Goal: Transaction & Acquisition: Purchase product/service

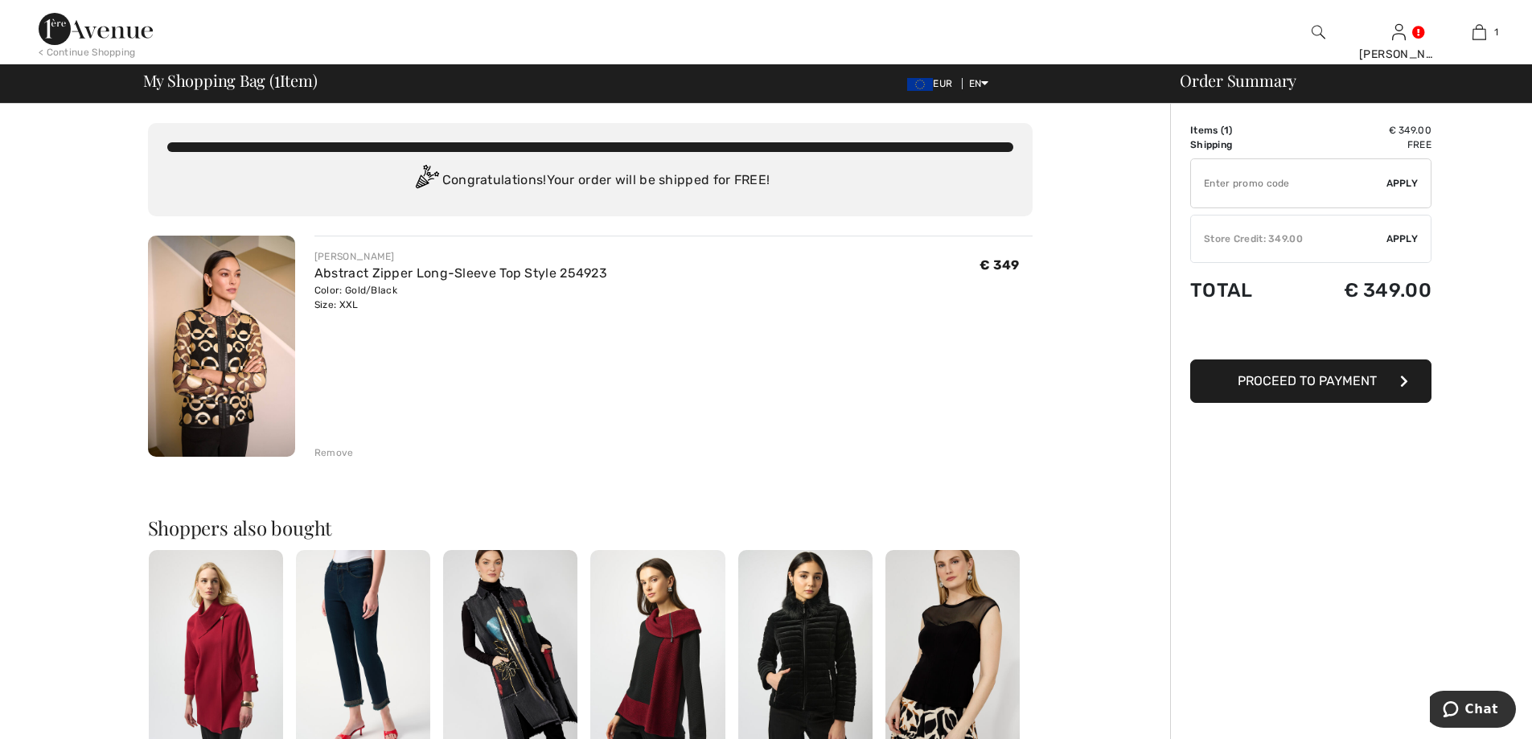
click at [1318, 380] on span "Proceed to Payment" at bounding box center [1307, 380] width 139 height 15
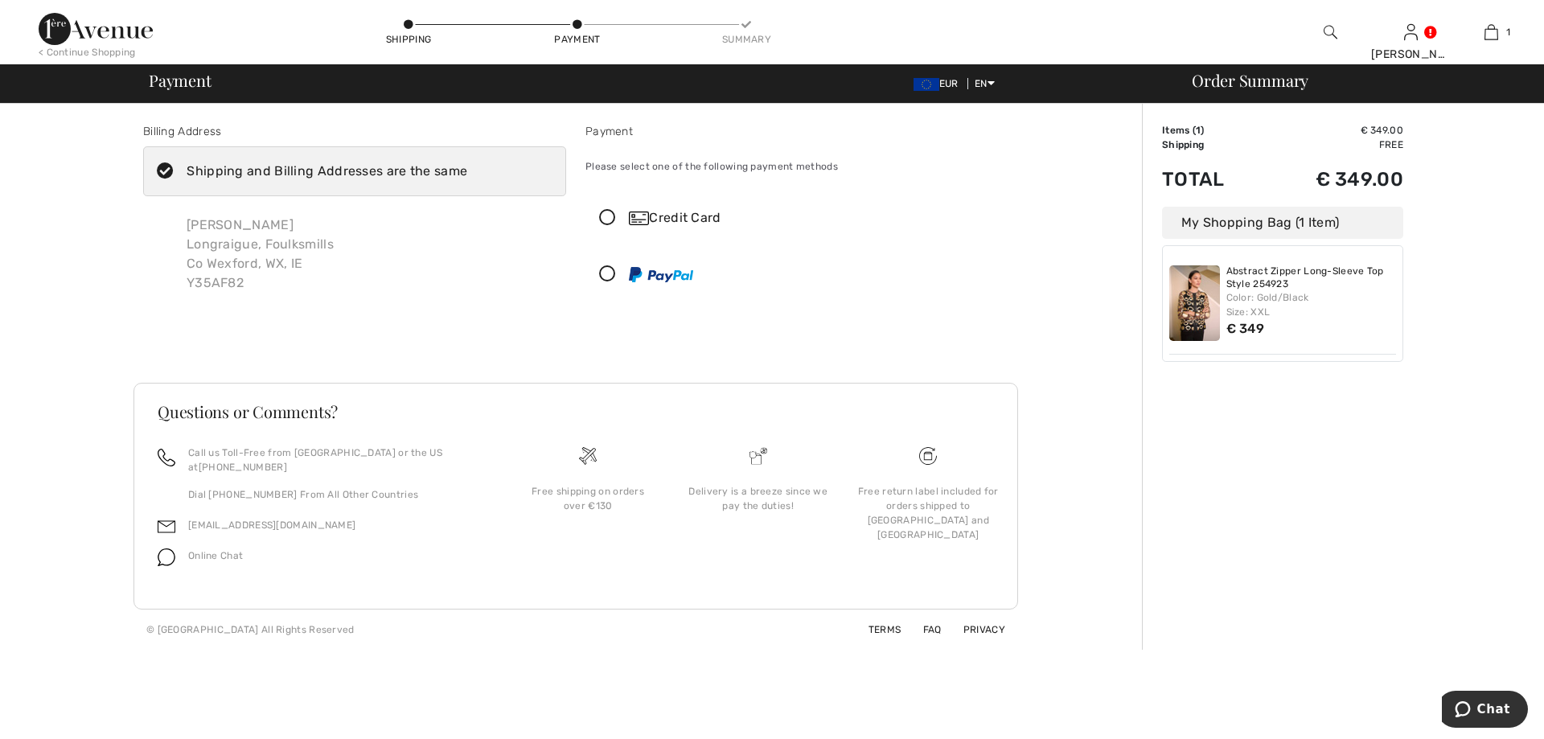
click at [608, 219] on icon at bounding box center [607, 218] width 43 height 17
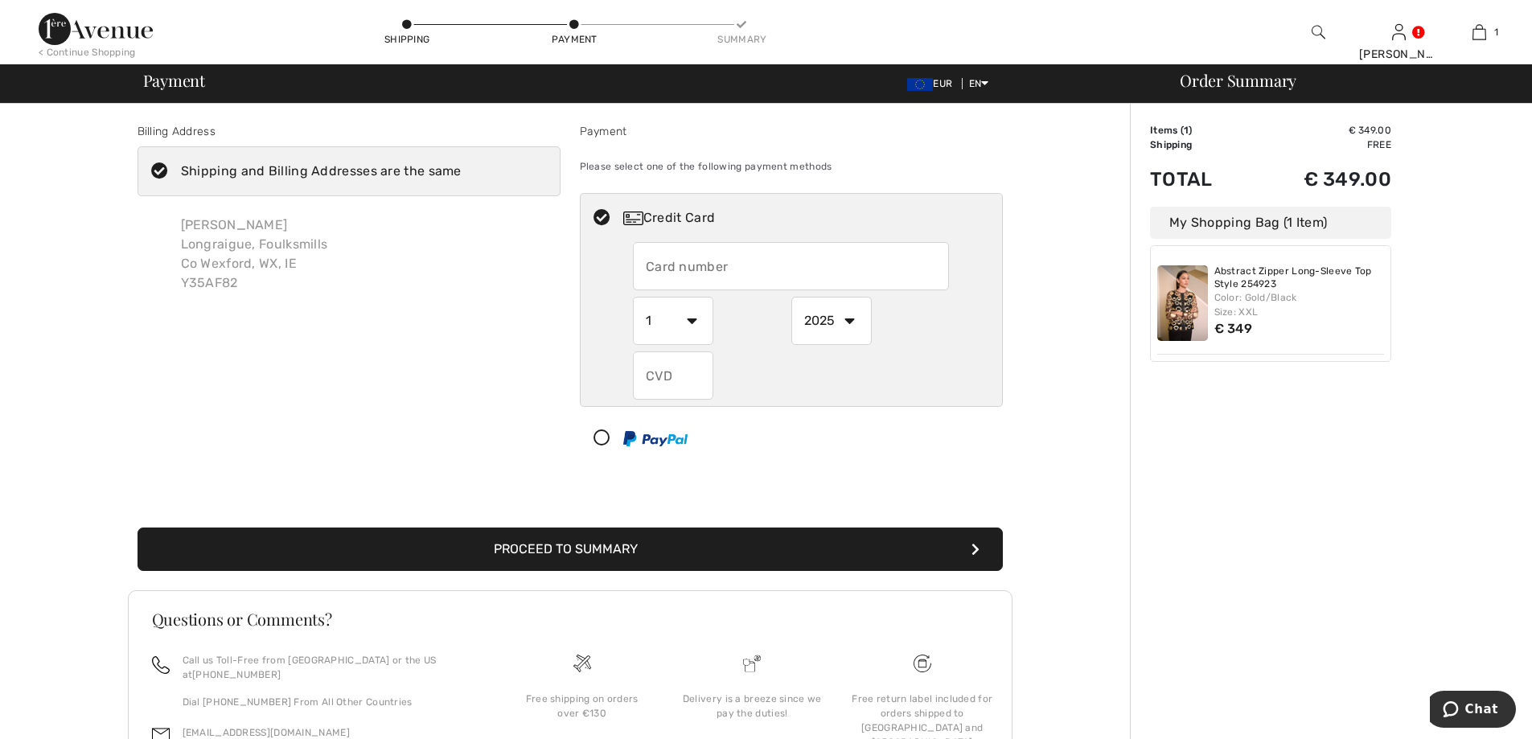
click at [664, 267] on input "text" at bounding box center [791, 266] width 316 height 48
type input "5354564624107310"
click at [845, 321] on select "2025 2026 2027 2028 2029 2030 2031 2032 2033 2034 2035" at bounding box center [831, 321] width 80 height 48
select select "2030"
click at [791, 297] on select "2025 2026 2027 2028 2029 2030 2031 2032 2033 2034 2035" at bounding box center [831, 321] width 80 height 48
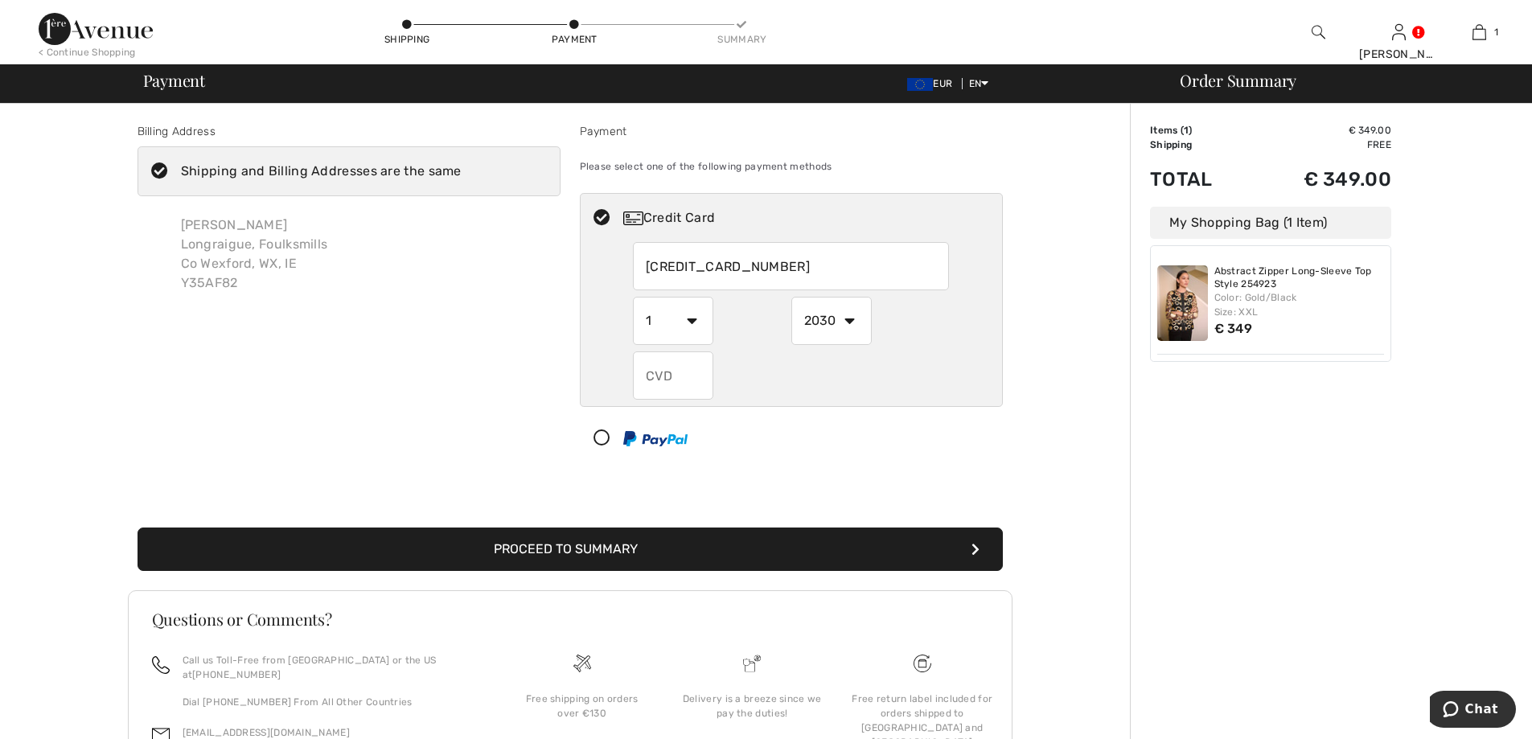
click at [669, 385] on input "text" at bounding box center [673, 376] width 80 height 48
type input "827"
click at [598, 548] on button "Proceed to Summary" at bounding box center [570, 549] width 865 height 43
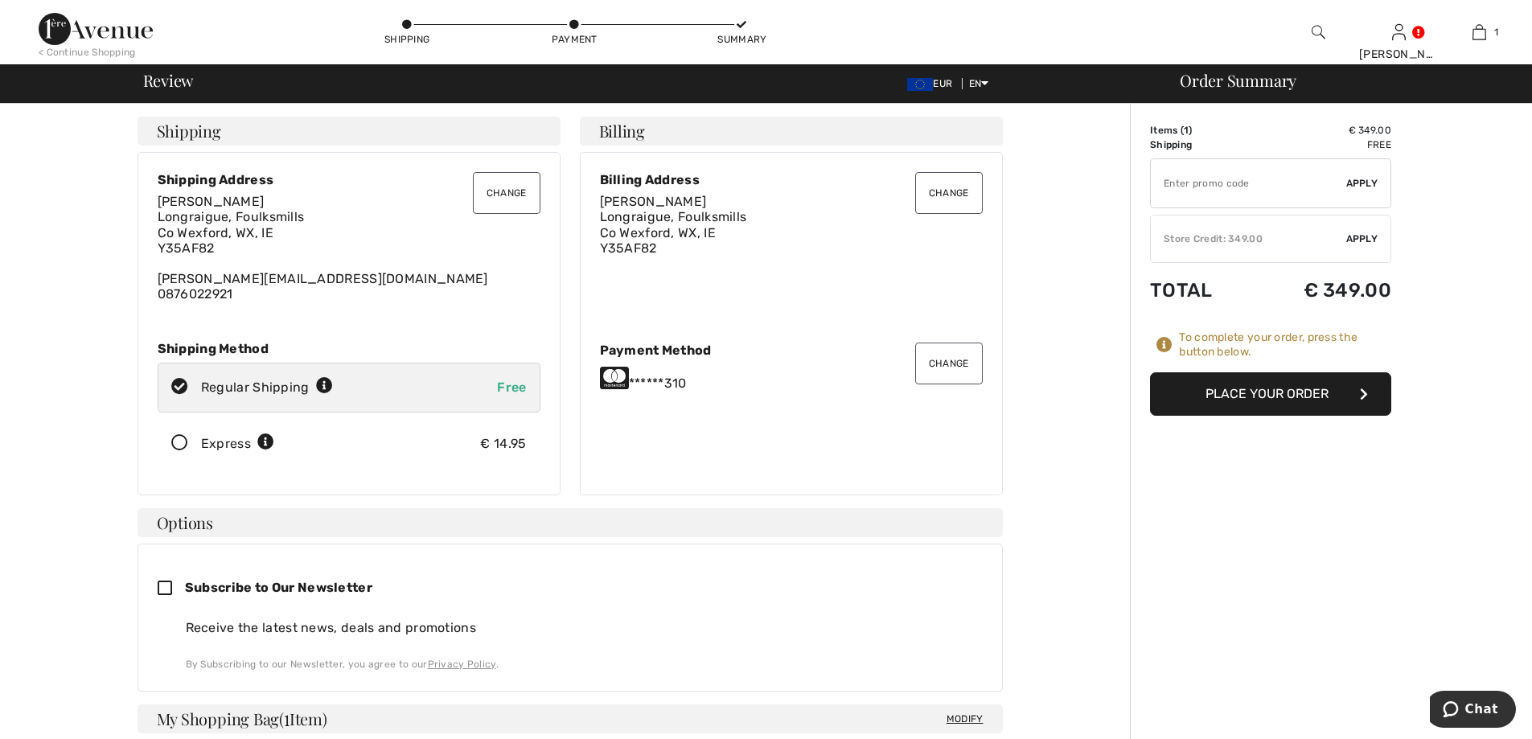
click at [173, 444] on icon at bounding box center [179, 443] width 43 height 17
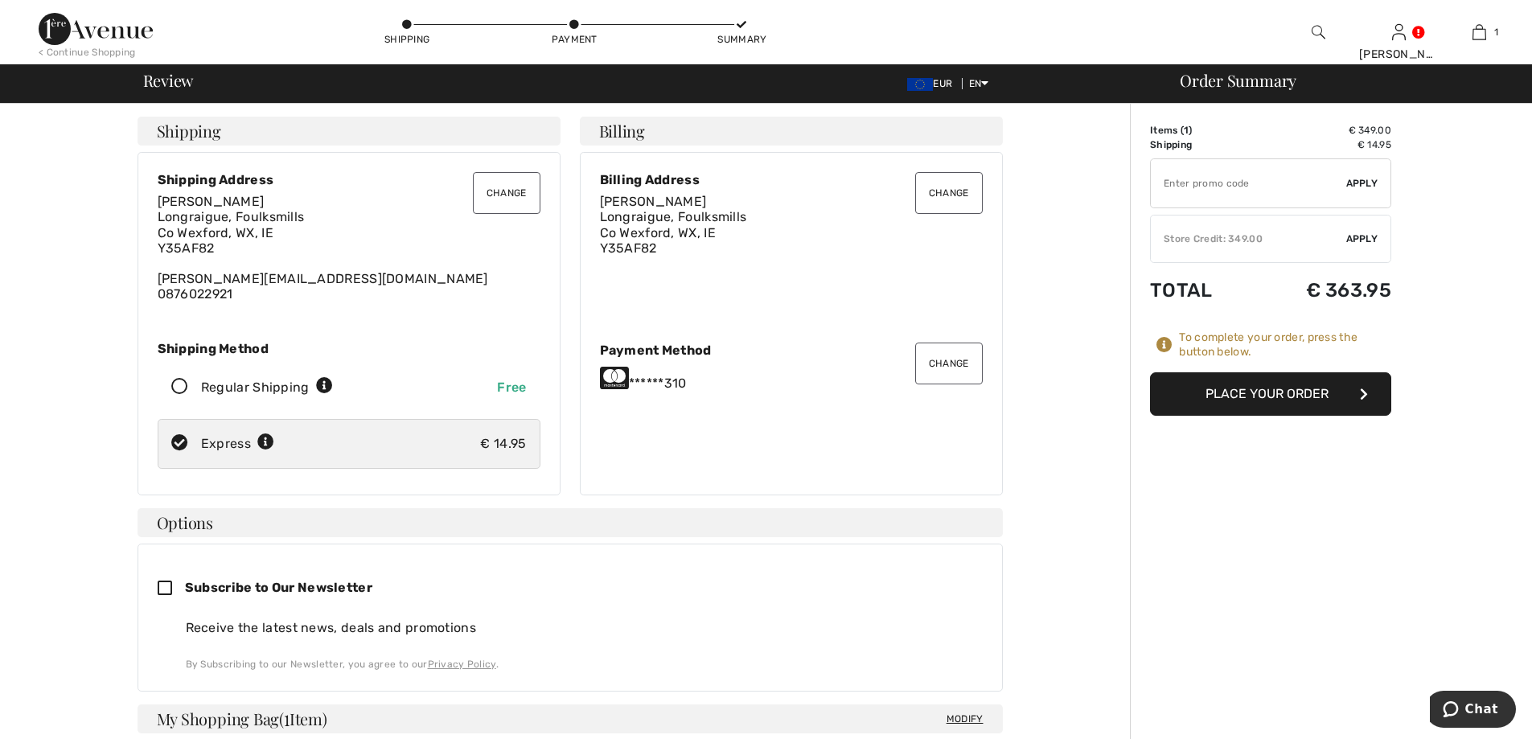
click at [1248, 391] on button "Place Your Order" at bounding box center [1270, 393] width 241 height 43
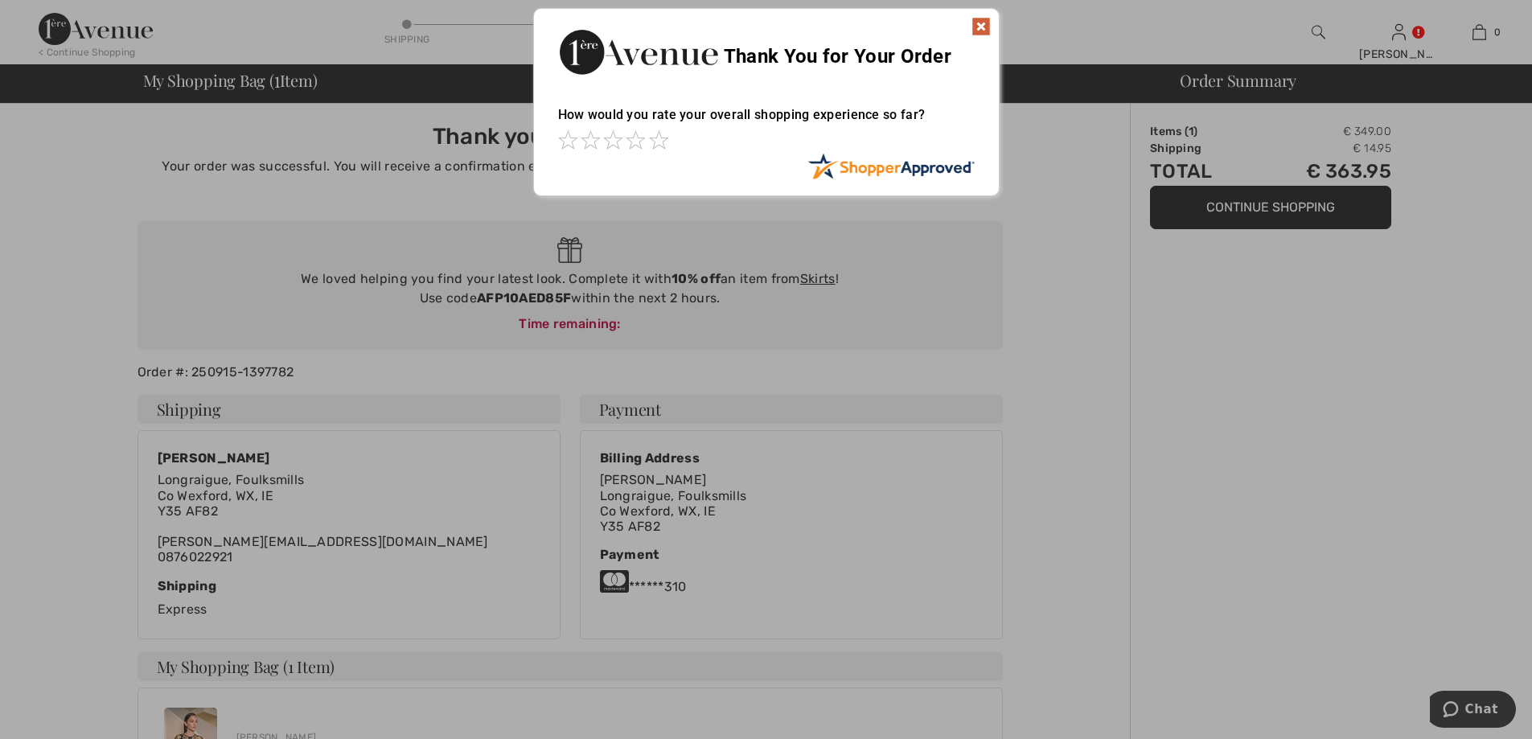
click at [983, 24] on img at bounding box center [981, 26] width 19 height 19
